Goal: Navigation & Orientation: Find specific page/section

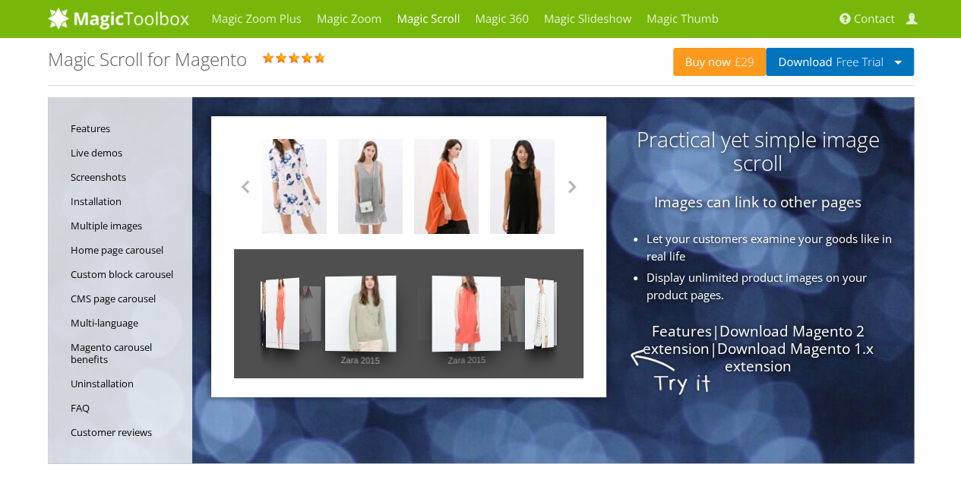
drag, startPoint x: 457, startPoint y: 336, endPoint x: 309, endPoint y: 332, distance: 148.2
click at [309, 332] on div "Zara 2015 Zara 2015 Zara 2015 Zara 2015 Zara 2015 Zara 2015 Zara 2015 Zara 2015…" at bounding box center [408, 313] width 349 height 129
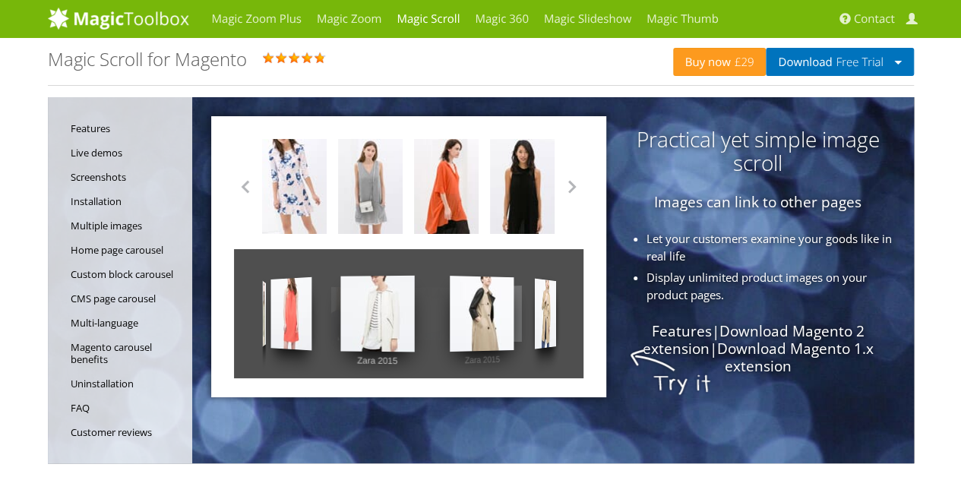
drag, startPoint x: 551, startPoint y: 300, endPoint x: 646, endPoint y: 310, distance: 94.7
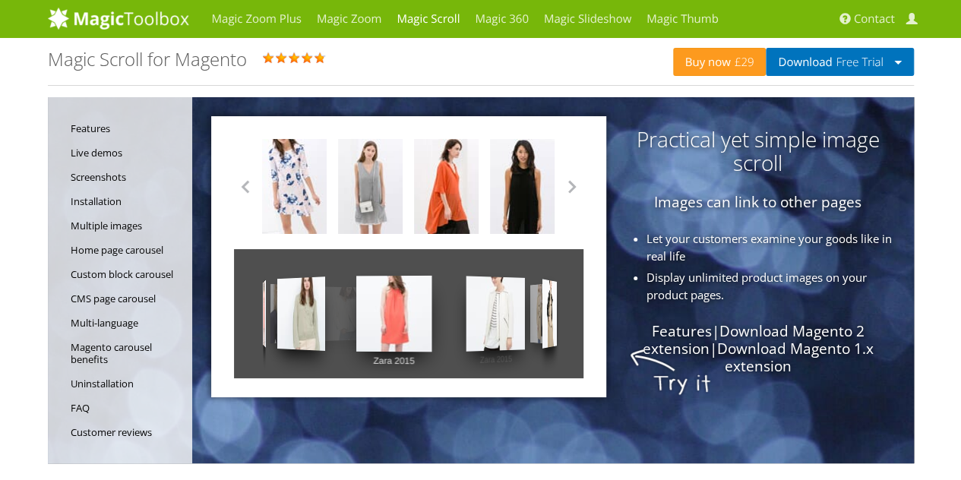
drag, startPoint x: 301, startPoint y: 309, endPoint x: 633, endPoint y: 336, distance: 332.9
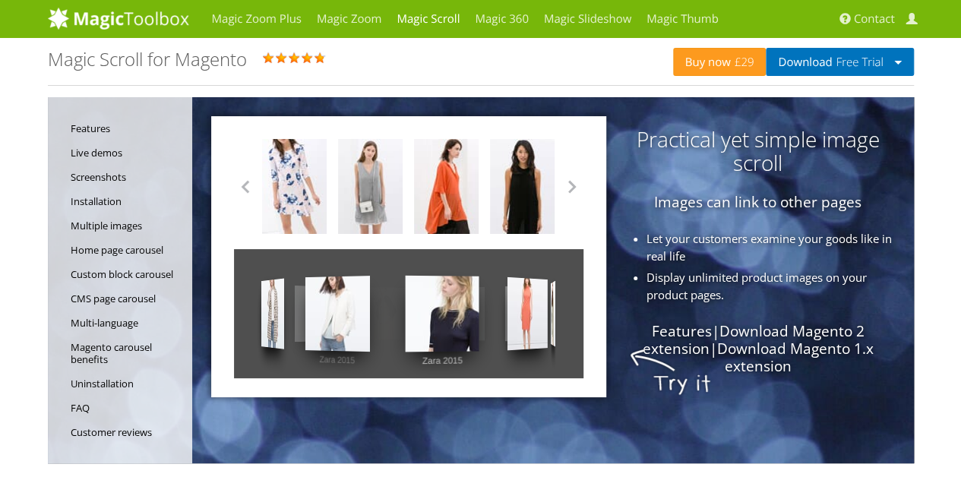
drag, startPoint x: 294, startPoint y: 319, endPoint x: 562, endPoint y: 339, distance: 268.9
click at [562, 339] on div "Zara 2015 Zara 2015 Zara 2015 Zara 2015 Zara 2015 Zara 2015 Zara 2015 Zara 2015…" at bounding box center [408, 313] width 349 height 129
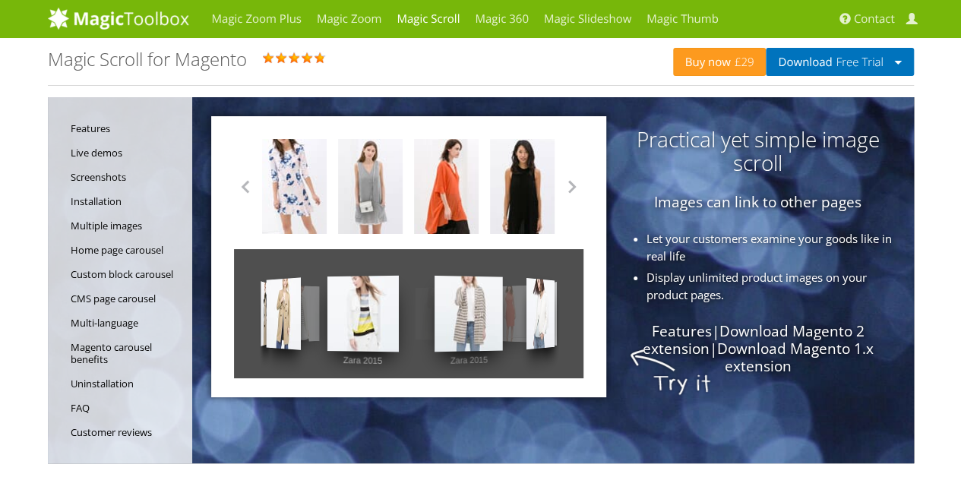
drag, startPoint x: 299, startPoint y: 319, endPoint x: 507, endPoint y: 331, distance: 207.7
click at [507, 331] on div "Zara 2015 Zara 2015 Zara 2015 Zara 2015 Zara 2015 Zara 2015 Zara 2015 Zara 2015…" at bounding box center [408, 313] width 349 height 129
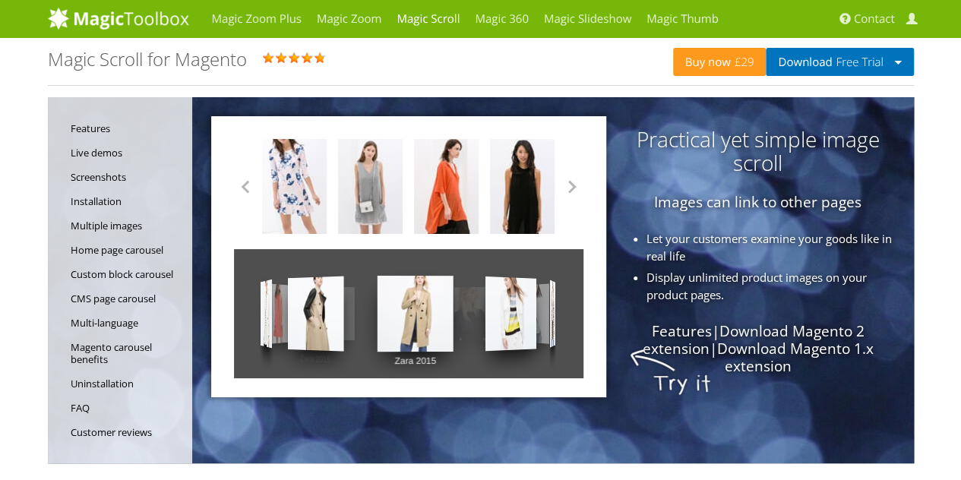
drag, startPoint x: 295, startPoint y: 320, endPoint x: 661, endPoint y: 337, distance: 367.2
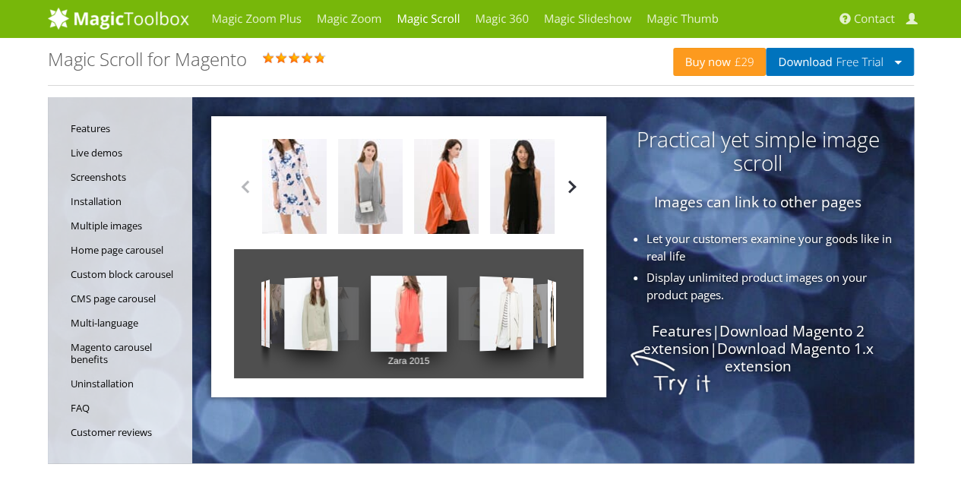
click at [573, 188] on button "button" at bounding box center [571, 186] width 23 height 23
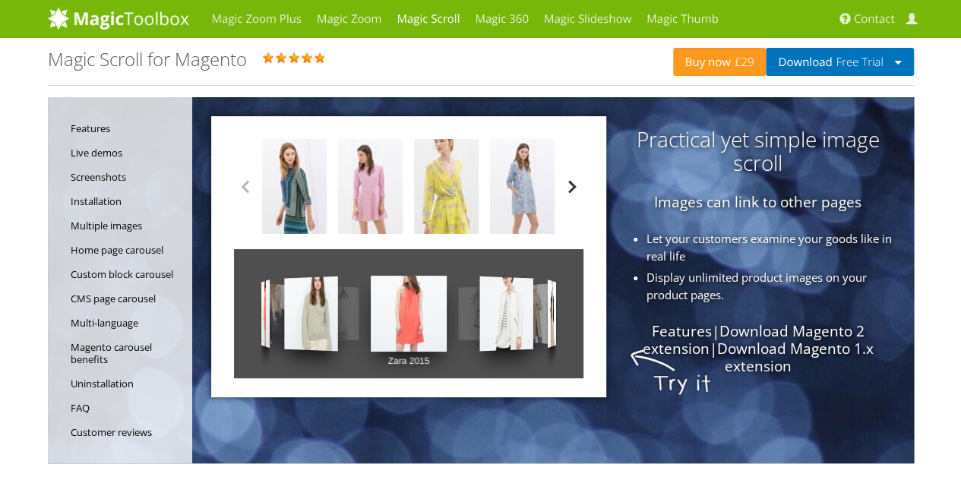
click at [573, 188] on button "button" at bounding box center [571, 186] width 23 height 23
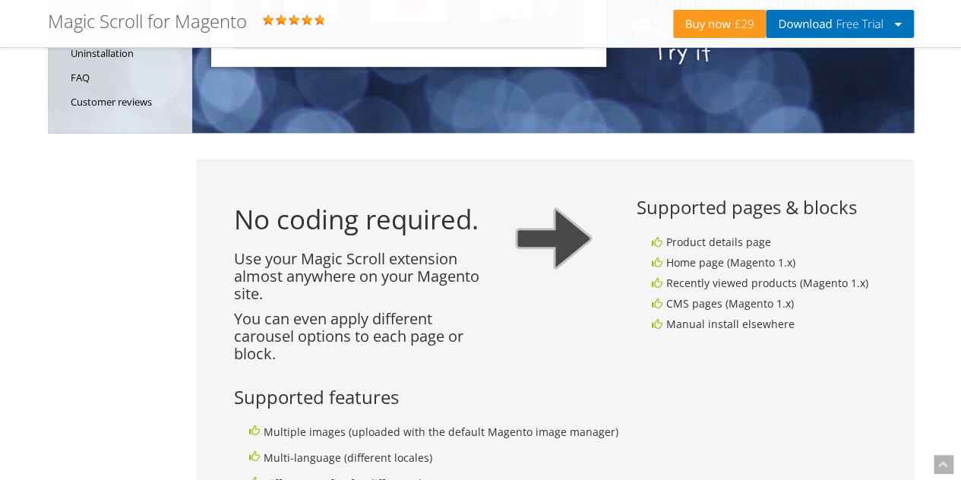
scroll to position [331, 0]
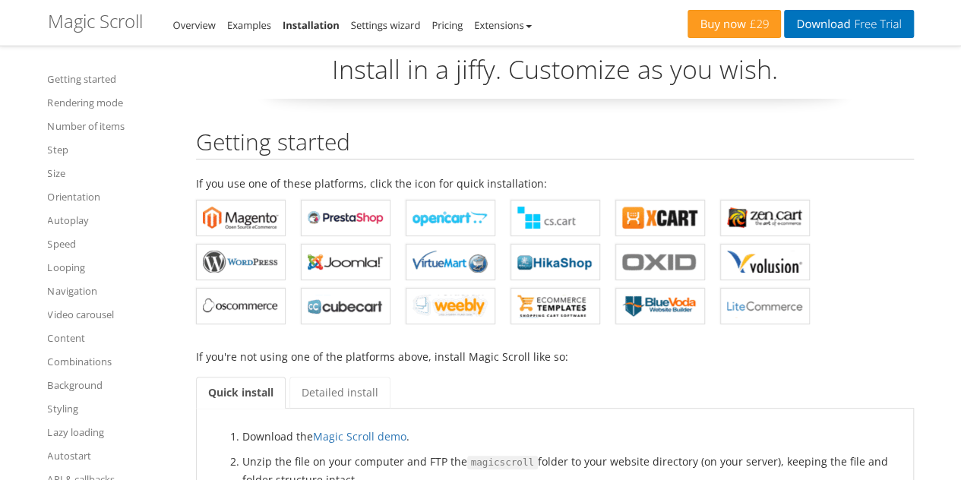
scroll to position [44, 0]
click at [328, 217] on b "Magic Scroll for PrestaShop" at bounding box center [346, 217] width 76 height 23
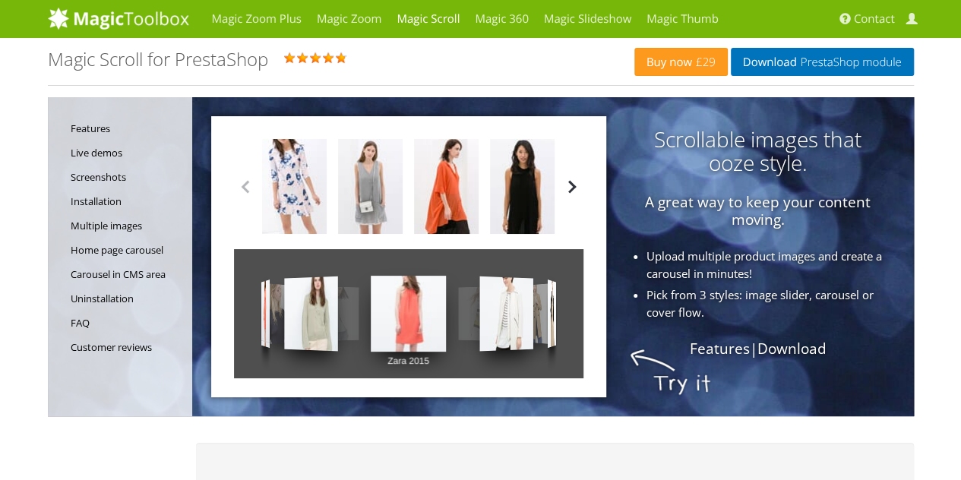
click at [575, 191] on button "button" at bounding box center [571, 186] width 23 height 23
